Goal: Information Seeking & Learning: Learn about a topic

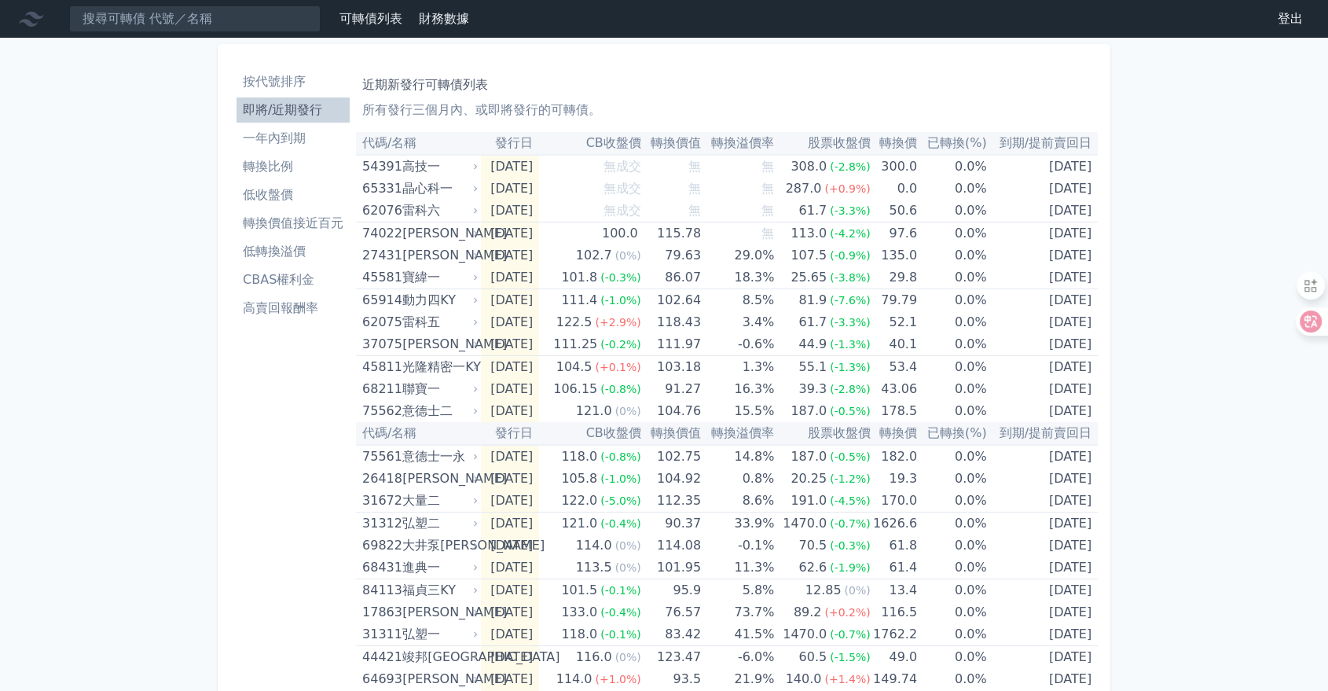
click at [279, 73] on li "按代號排序" at bounding box center [293, 81] width 113 height 19
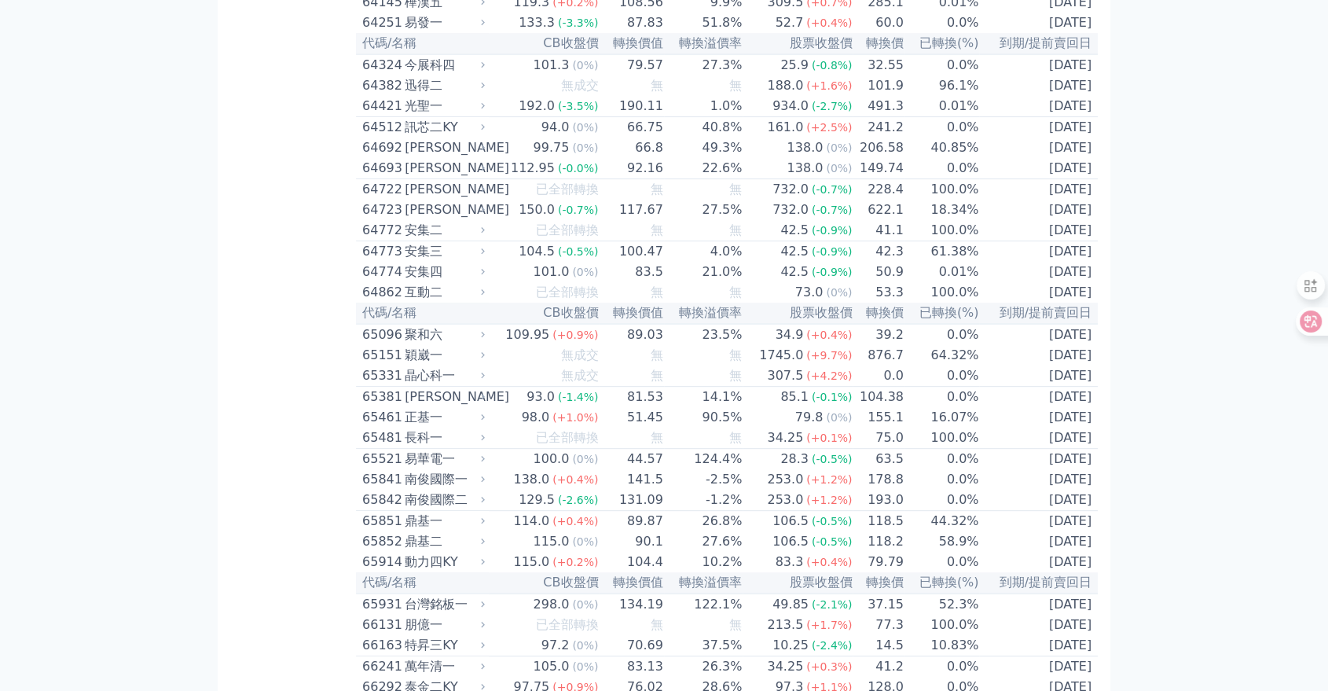
scroll to position [6788, 0]
